Goal: Transaction & Acquisition: Purchase product/service

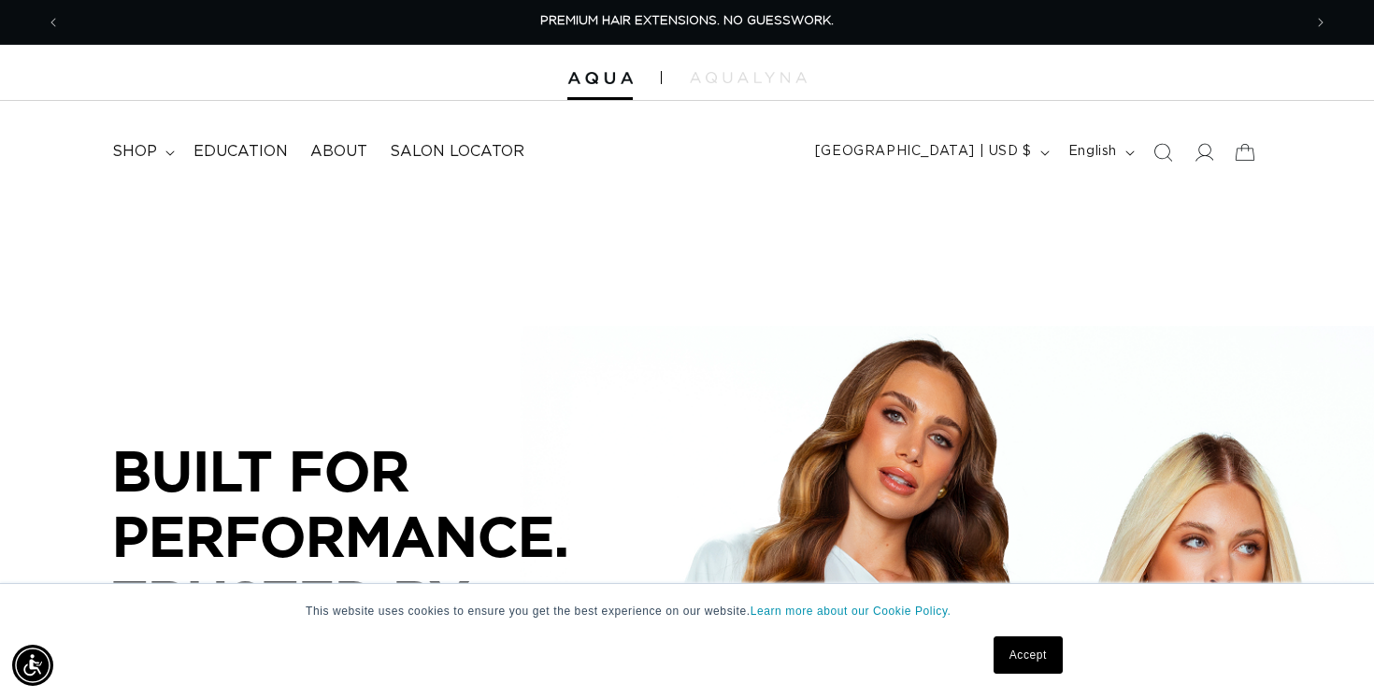
click at [1017, 665] on link "Accept" at bounding box center [1028, 655] width 69 height 37
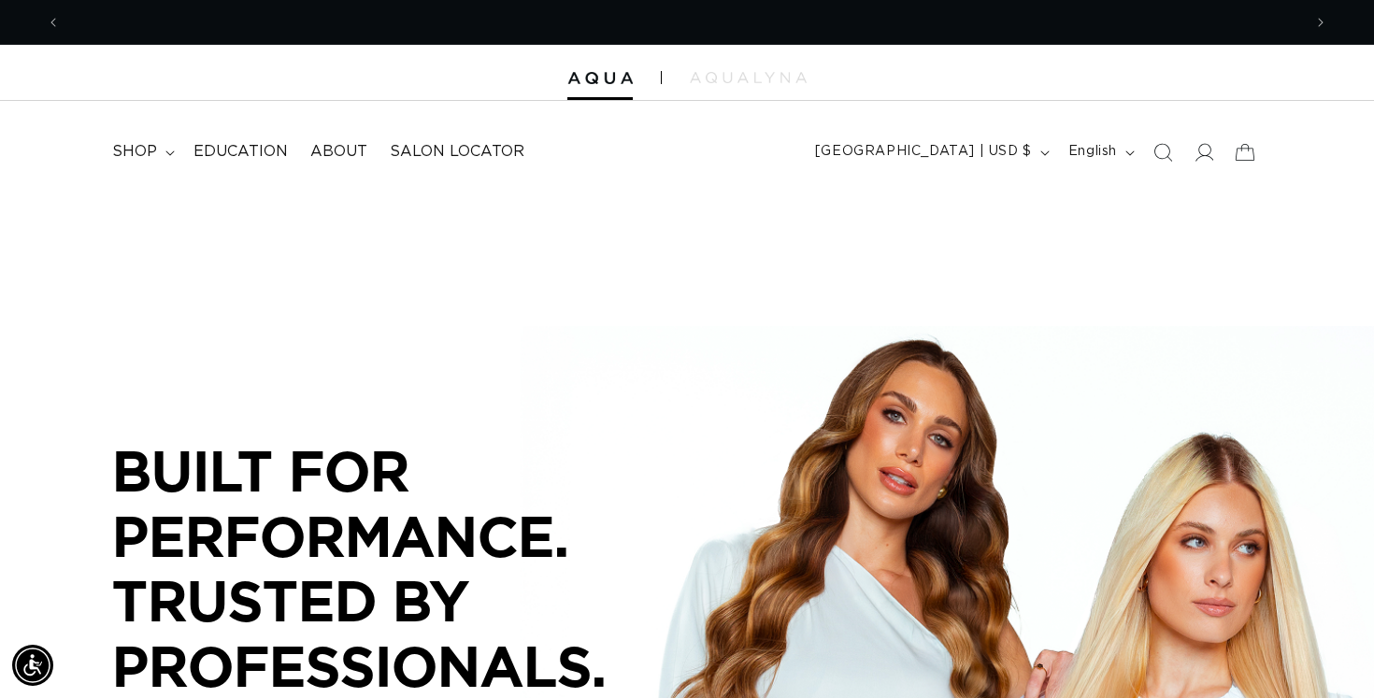
scroll to position [0, 1242]
click at [157, 155] on summary "shop" at bounding box center [141, 152] width 81 height 42
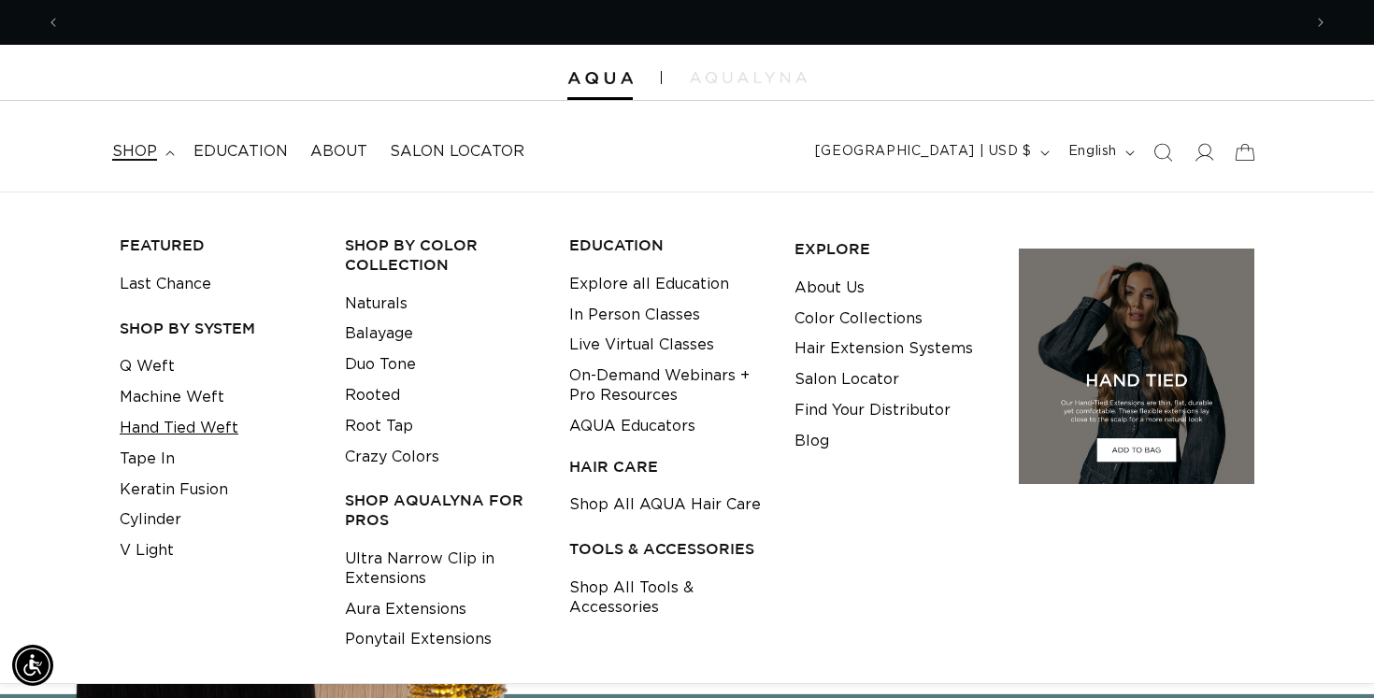
scroll to position [0, 0]
click at [193, 415] on link "Hand Tied Weft" at bounding box center [179, 428] width 119 height 31
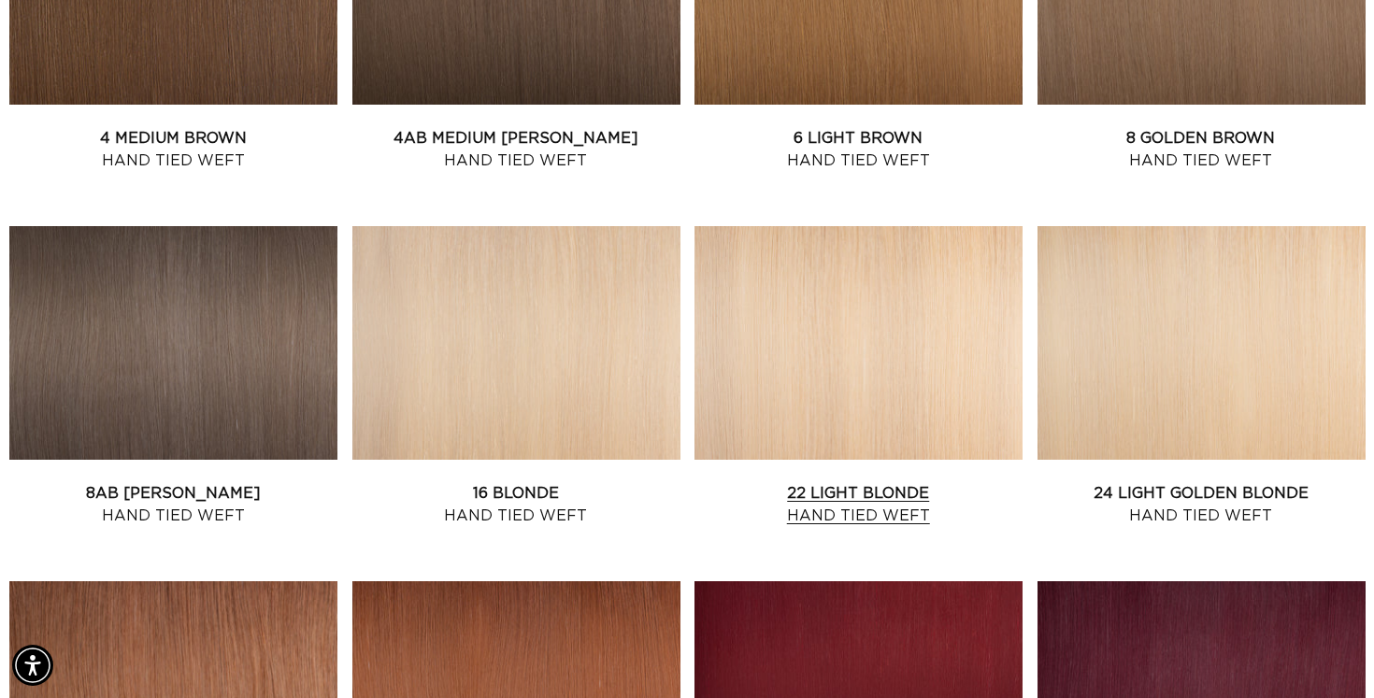
scroll to position [1259, 0]
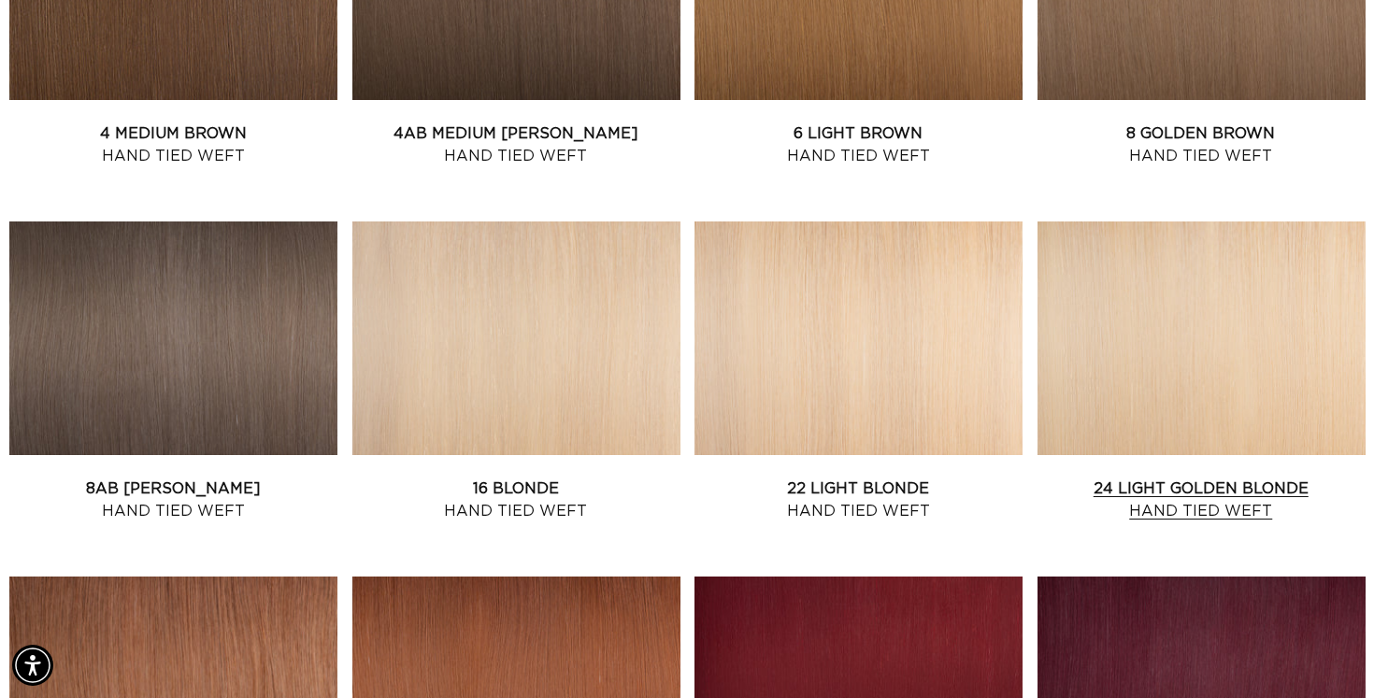
click at [1154, 478] on link "24 Light Golden Blonde Hand Tied Weft" at bounding box center [1202, 500] width 328 height 45
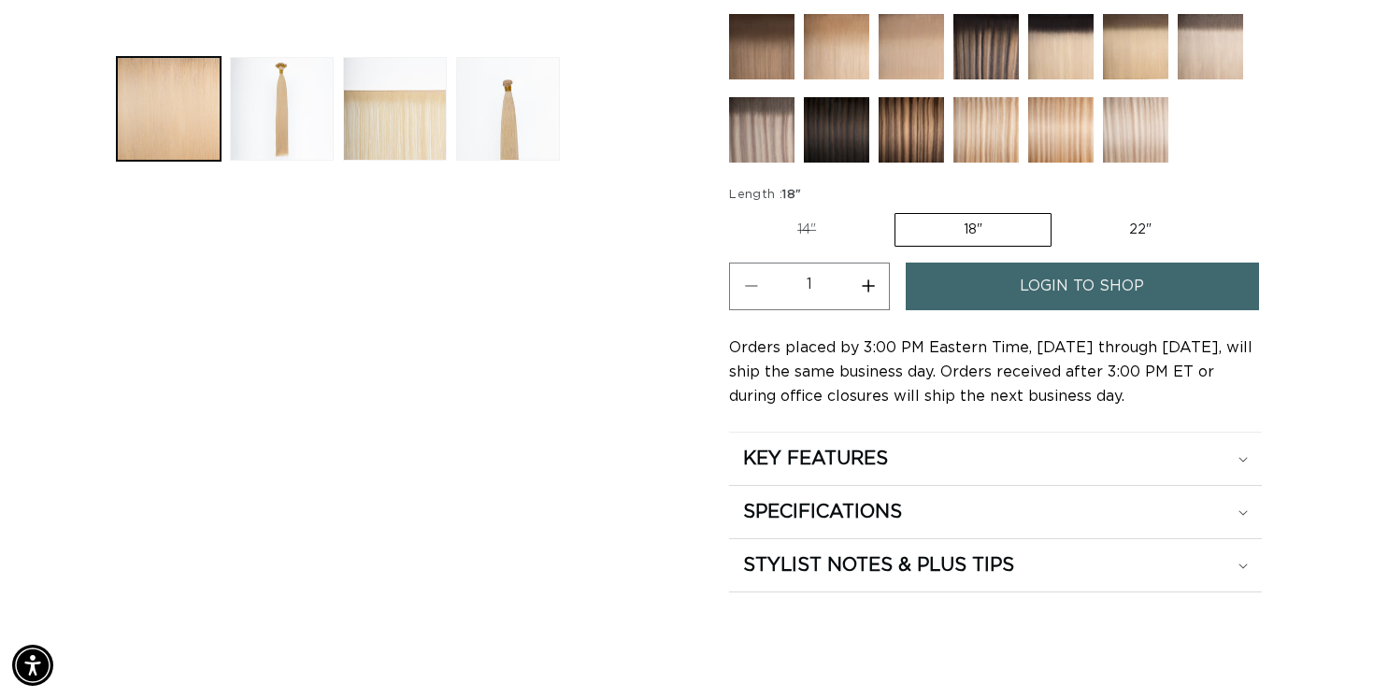
scroll to position [0, 2483]
click at [1134, 293] on span "login to shop" at bounding box center [1082, 287] width 124 height 48
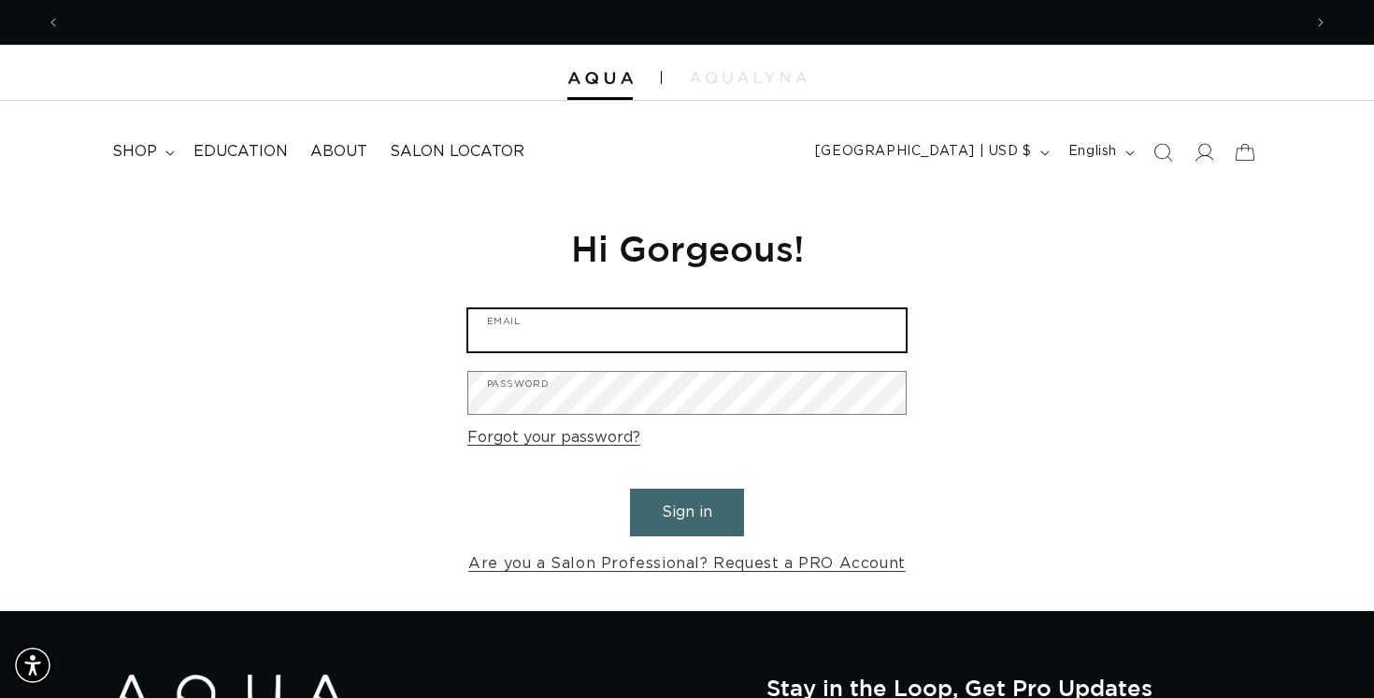
scroll to position [0, 1242]
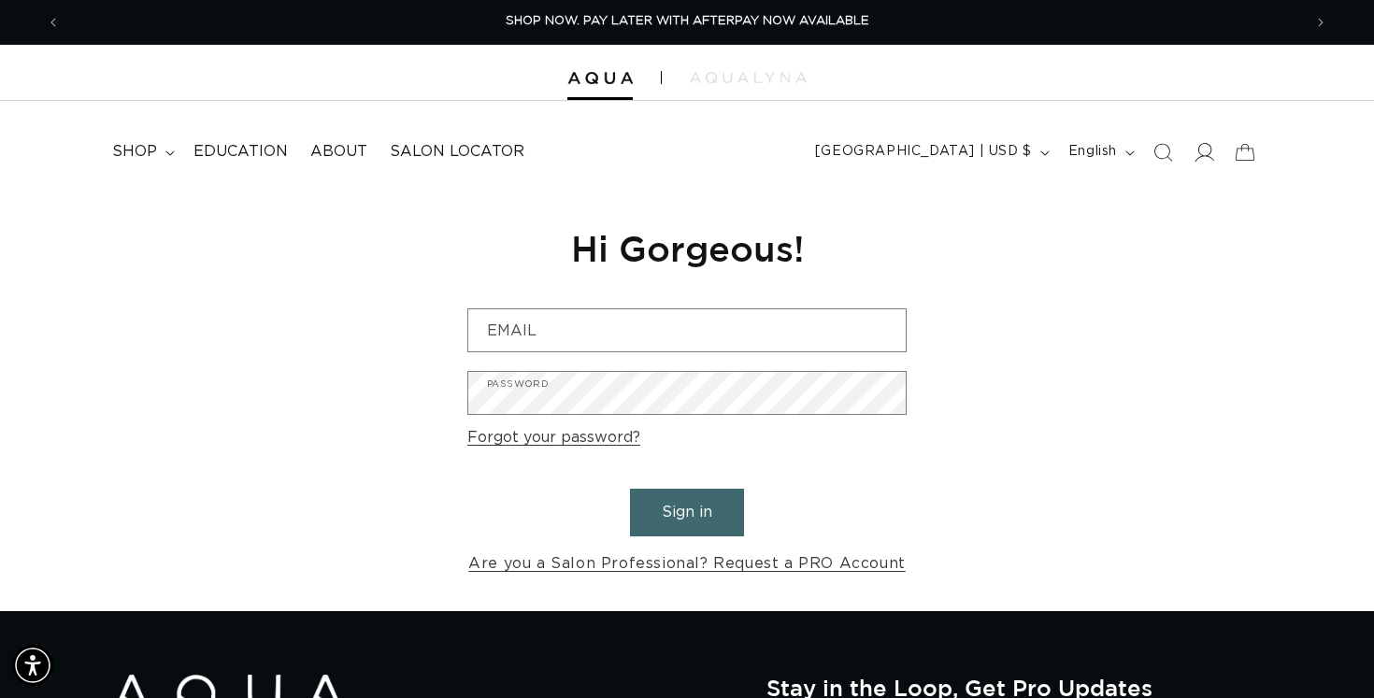
click at [1204, 148] on icon at bounding box center [1204, 152] width 20 height 20
click at [1199, 142] on icon at bounding box center [1204, 152] width 20 height 20
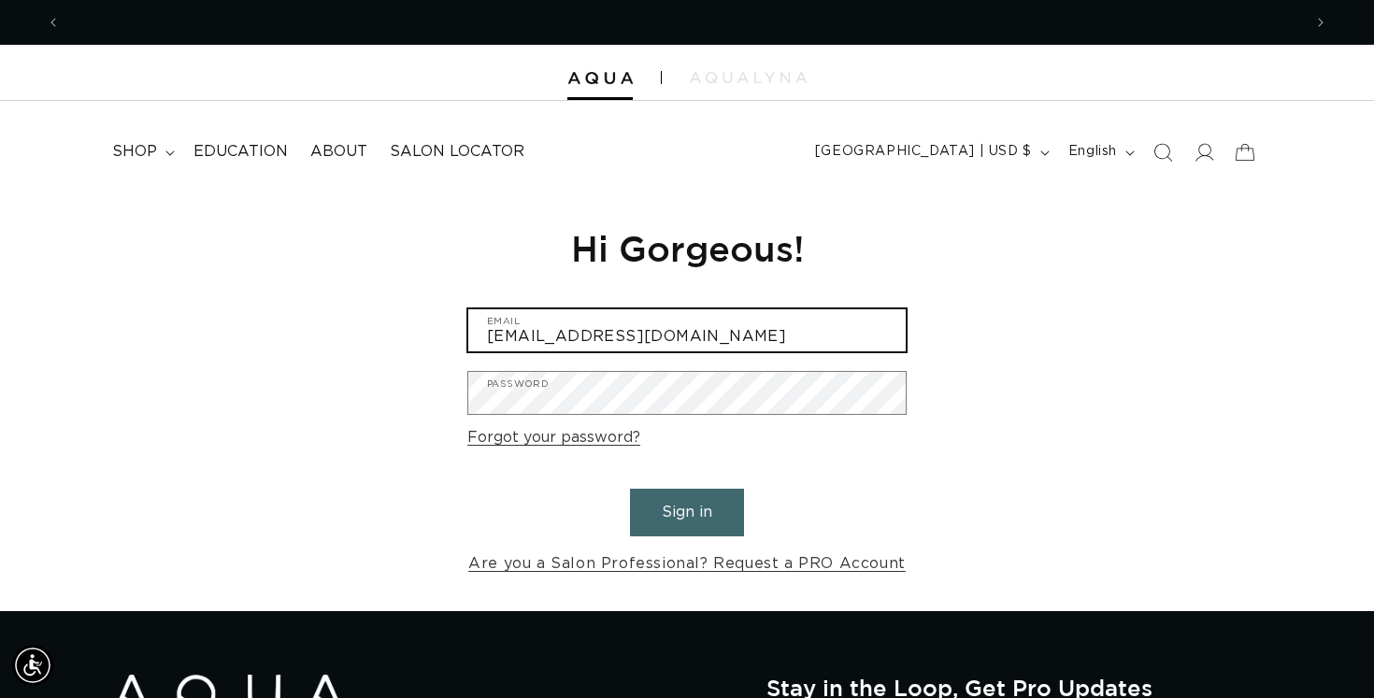
scroll to position [0, 1242]
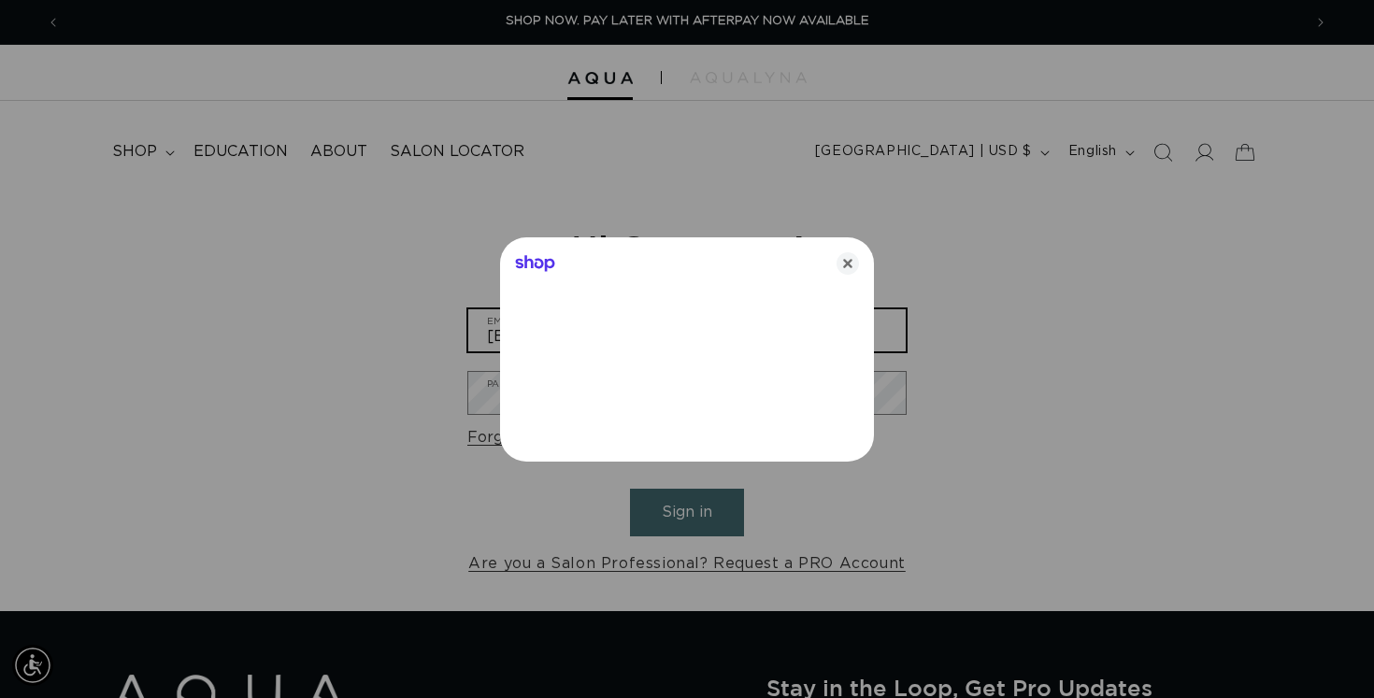
type input "[EMAIL_ADDRESS][DOMAIN_NAME]"
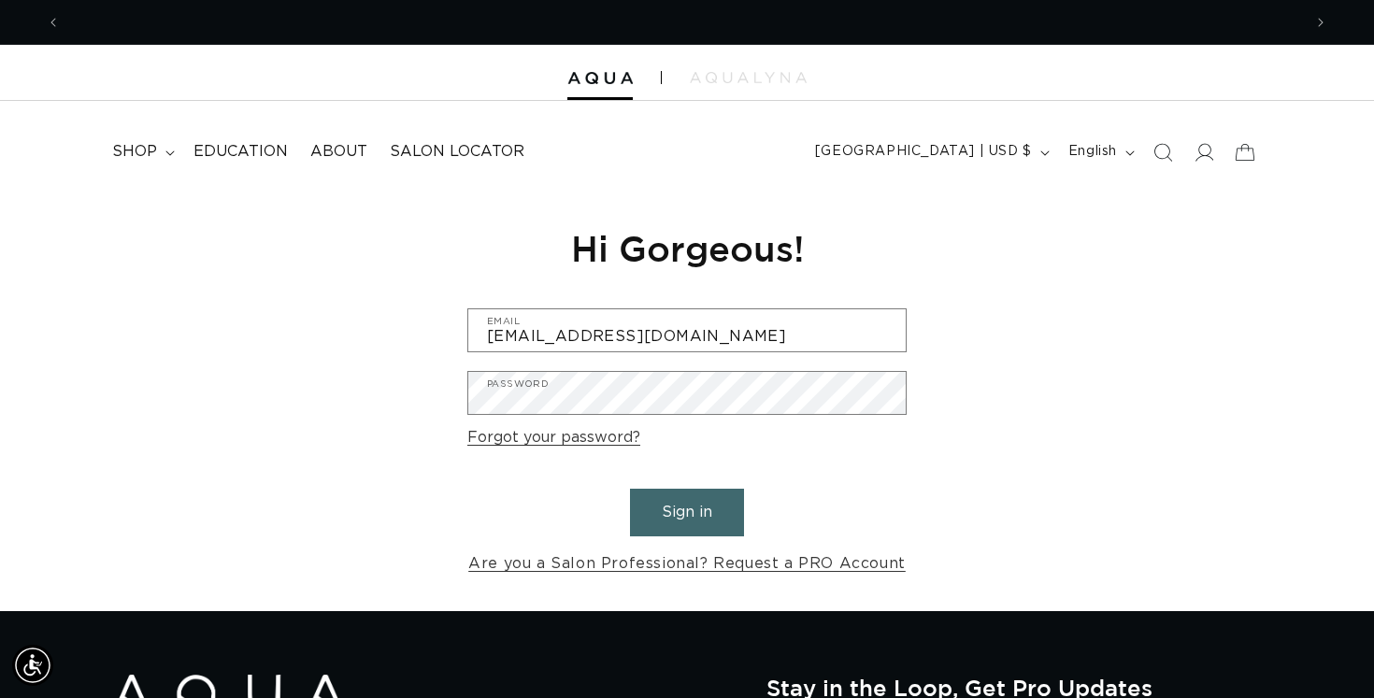
scroll to position [0, 0]
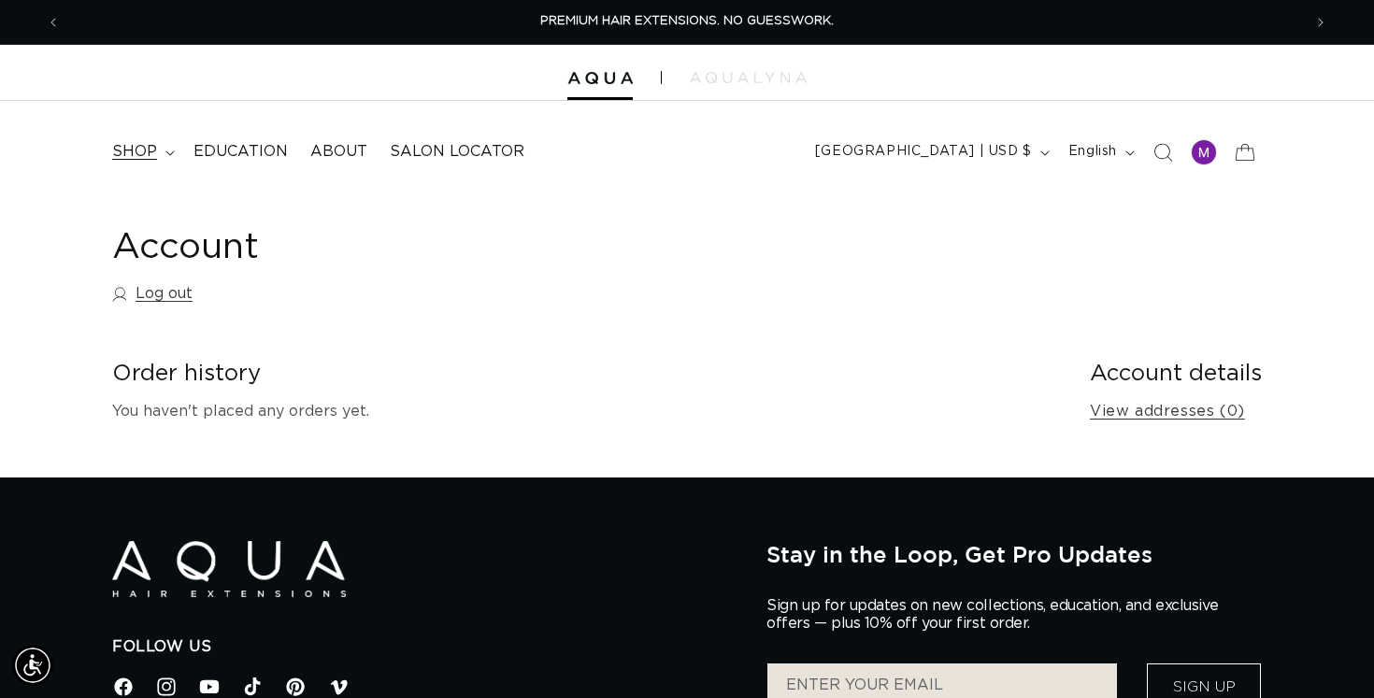
click at [149, 144] on span "shop" at bounding box center [134, 152] width 45 height 20
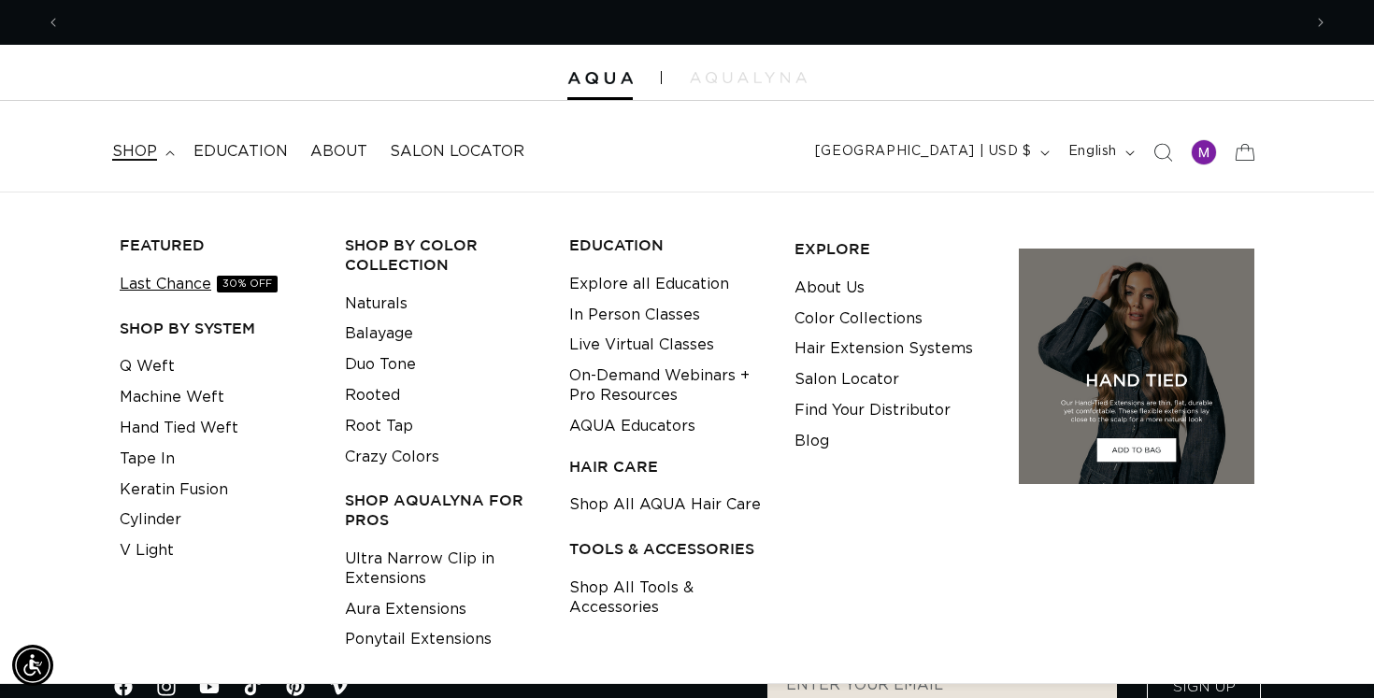
scroll to position [0, 1242]
click at [179, 416] on link "Hand Tied Weft" at bounding box center [179, 428] width 119 height 31
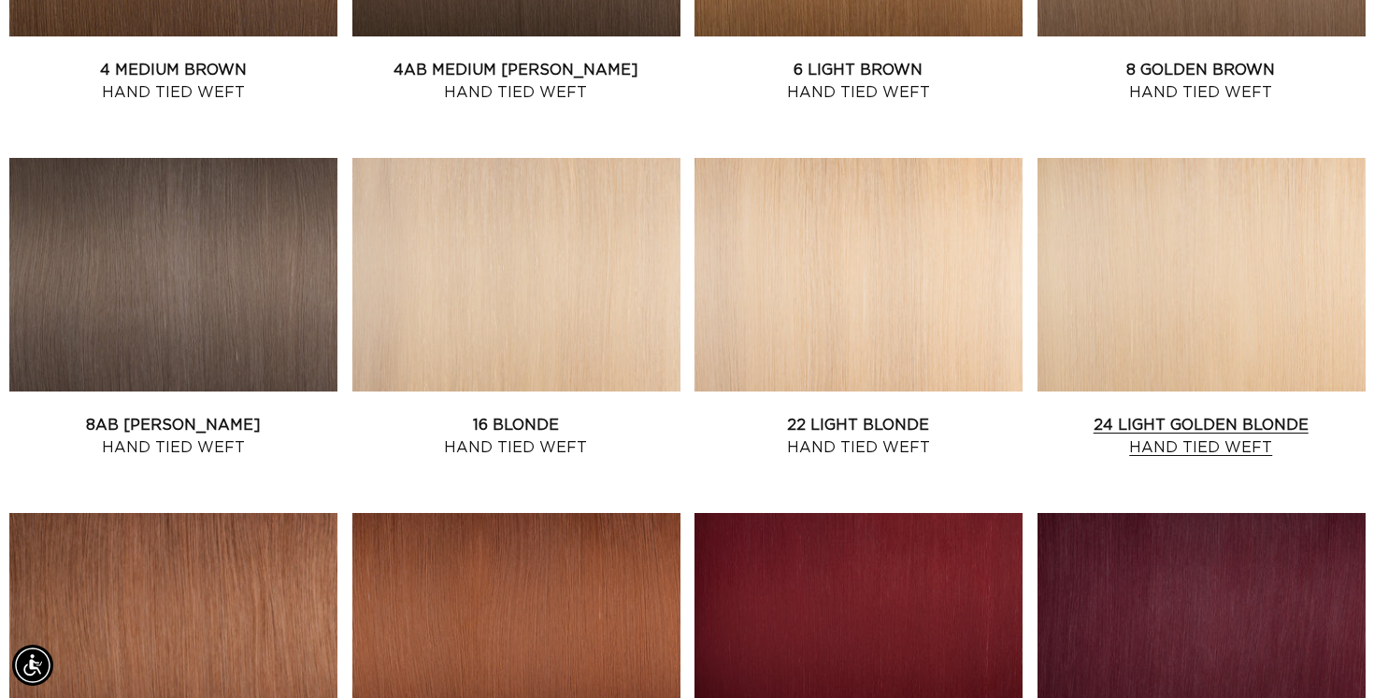
scroll to position [1373, 0]
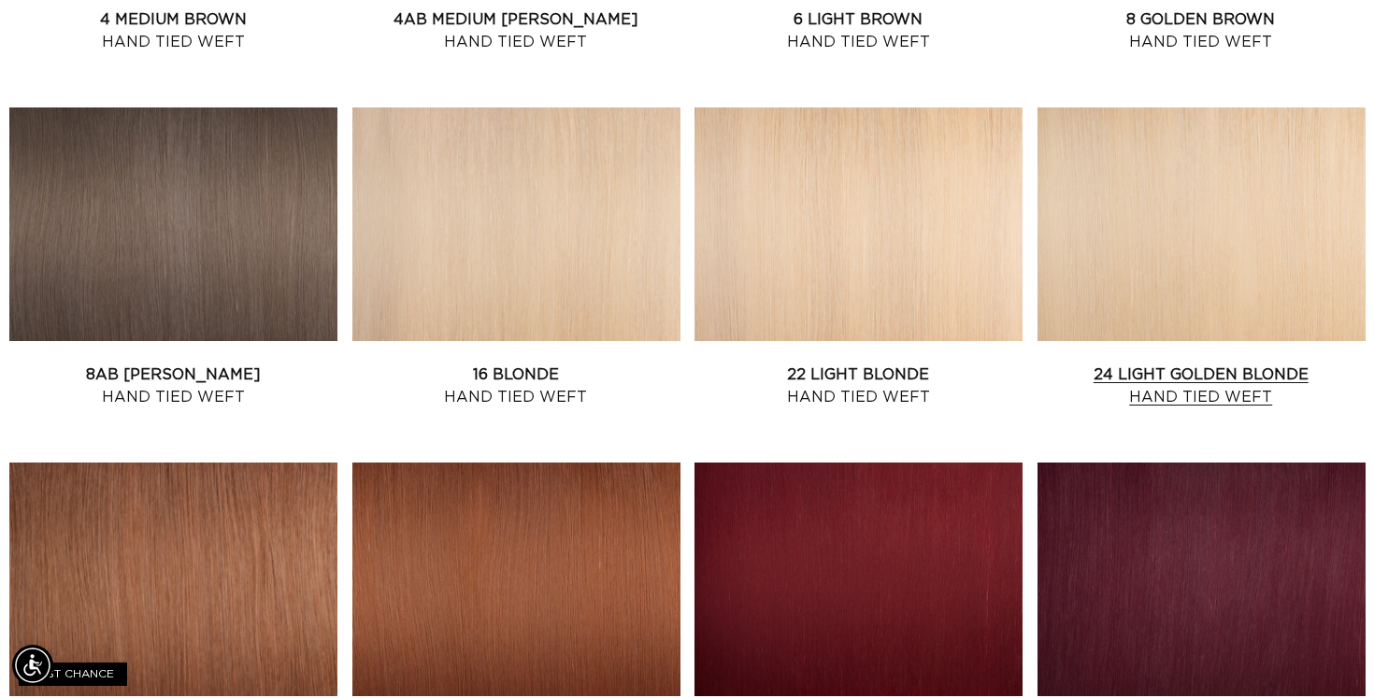
click at [1177, 364] on link "24 Light Golden Blonde Hand Tied Weft" at bounding box center [1202, 386] width 328 height 45
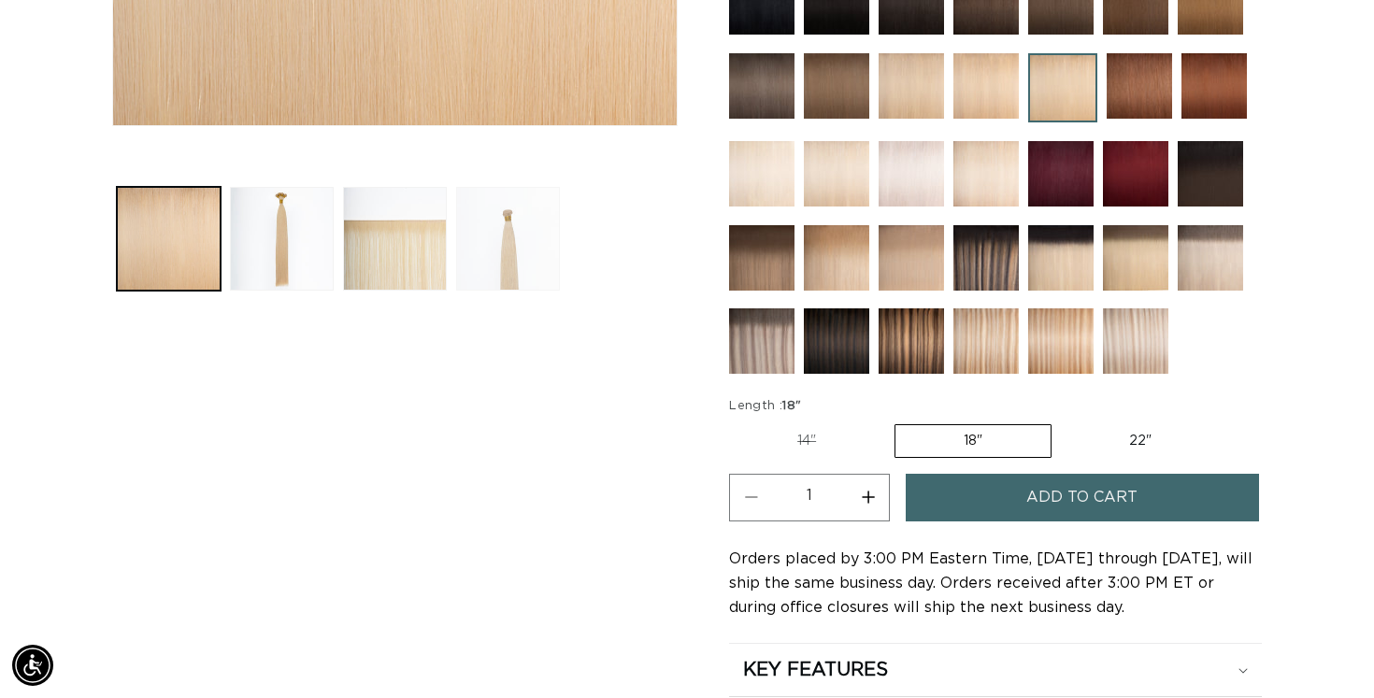
click at [527, 244] on button "Load image 4 in gallery view" at bounding box center [508, 239] width 104 height 104
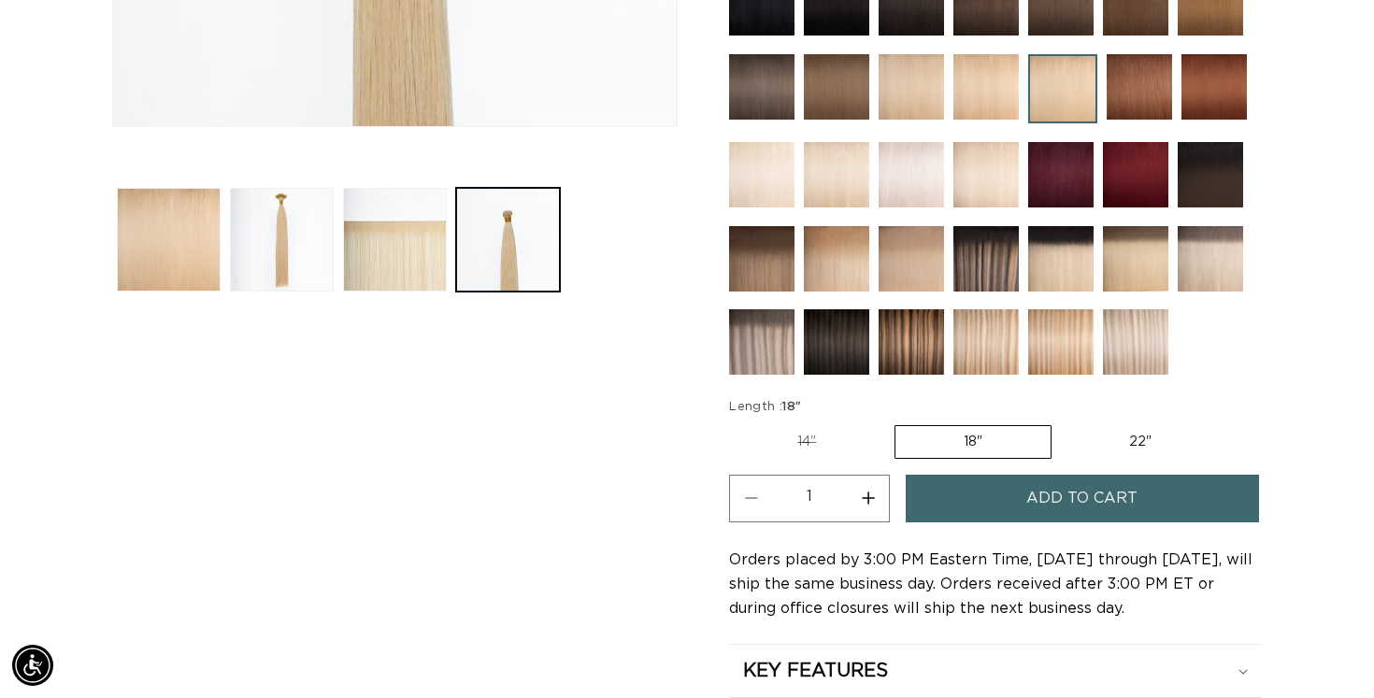
scroll to position [675, 0]
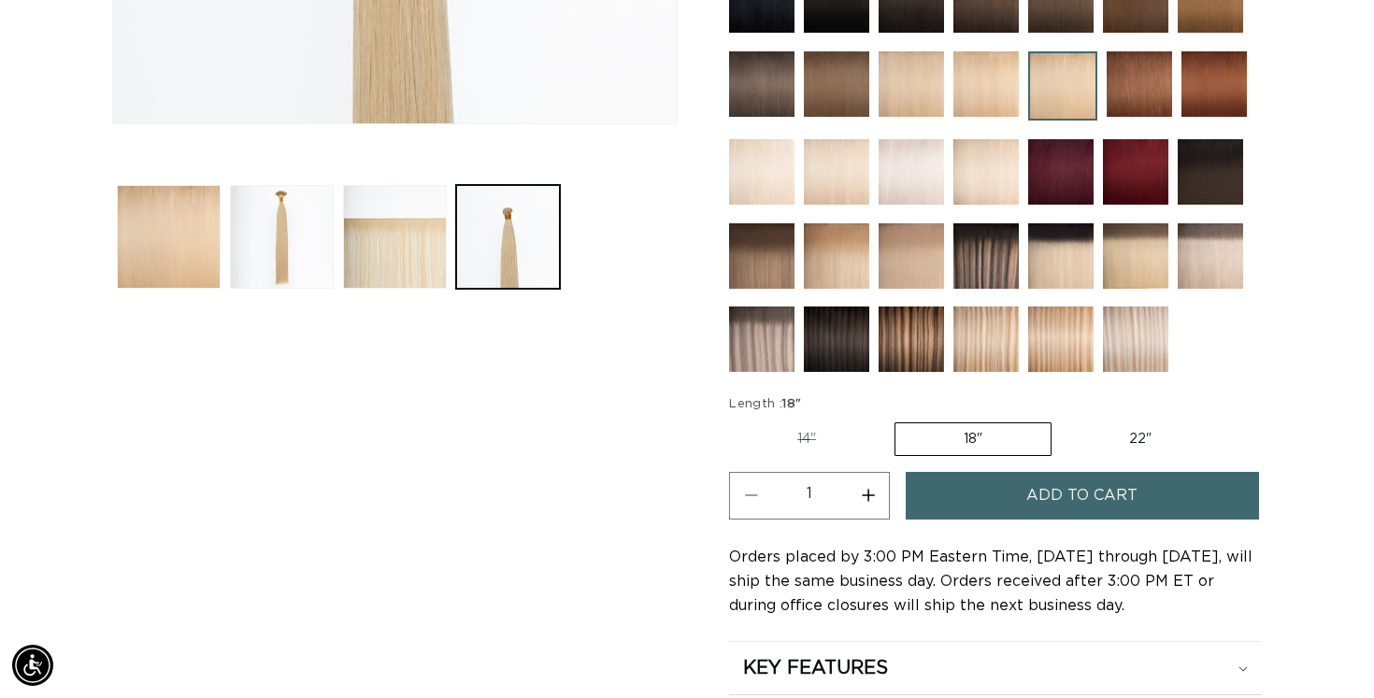
click at [1091, 455] on label "22" Variant sold out or unavailable" at bounding box center [1140, 440] width 159 height 32
click at [1062, 420] on input "22" Variant sold out or unavailable" at bounding box center [1061, 419] width 1 height 1
radio input "true"
